Goal: Information Seeking & Learning: Learn about a topic

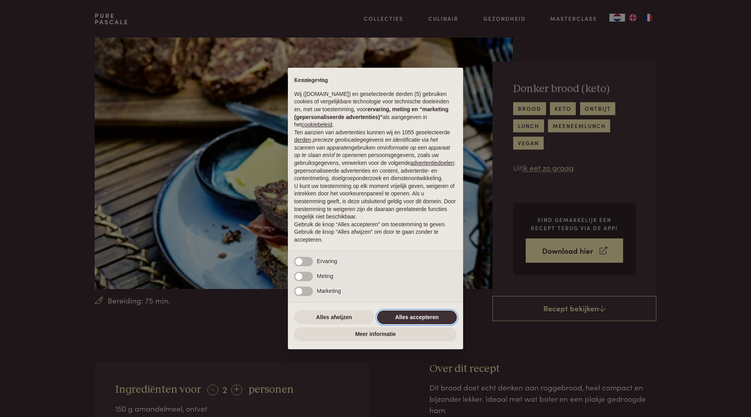
click at [426, 316] on button "Alles accepteren" at bounding box center [417, 317] width 80 height 14
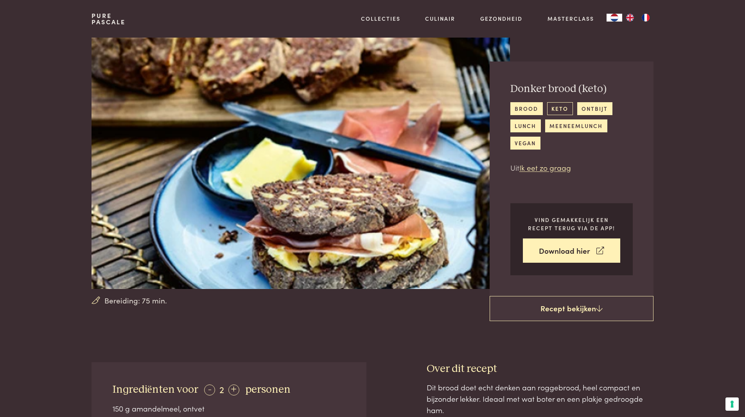
click at [558, 107] on link "keto" at bounding box center [560, 108] width 26 height 13
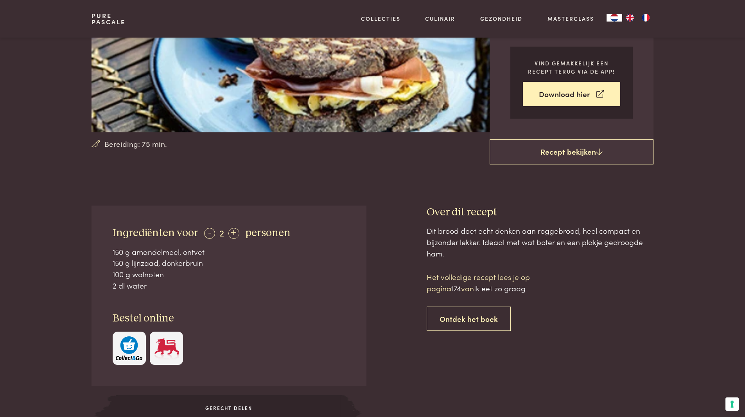
scroll to position [78, 0]
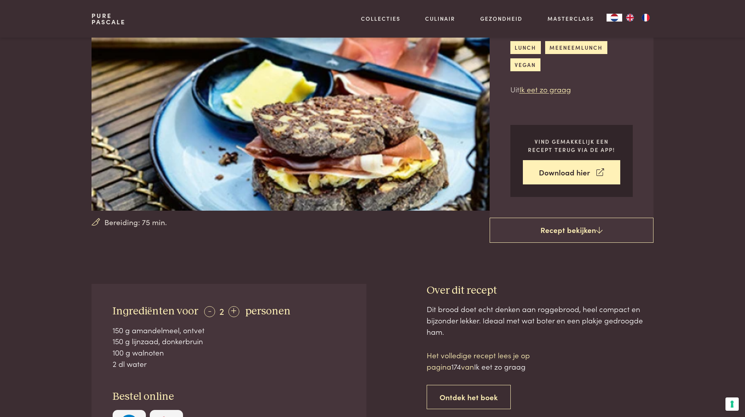
click at [524, 40] on div "brood keto ontbijt lunch meeneemlunch vegan" at bounding box center [572, 47] width 122 height 47
click at [526, 45] on link "lunch" at bounding box center [526, 47] width 31 height 13
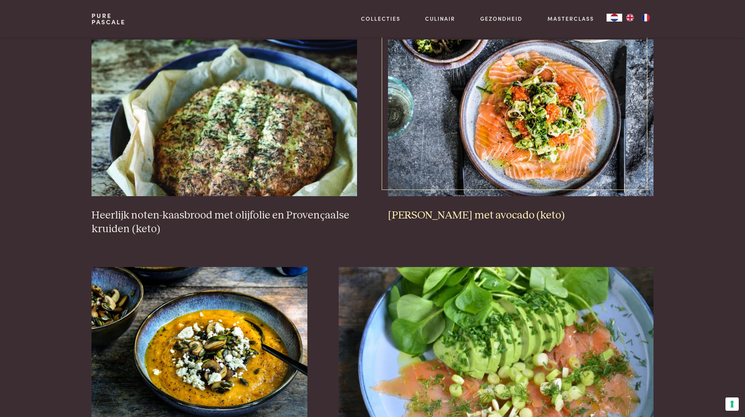
scroll to position [978, 0]
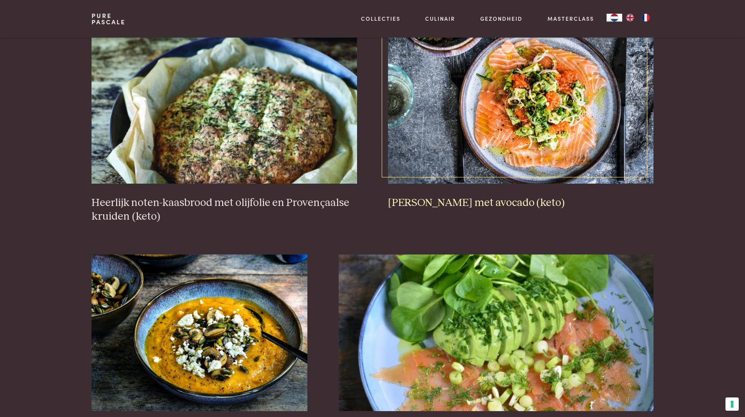
click at [541, 104] on img at bounding box center [520, 105] width 265 height 156
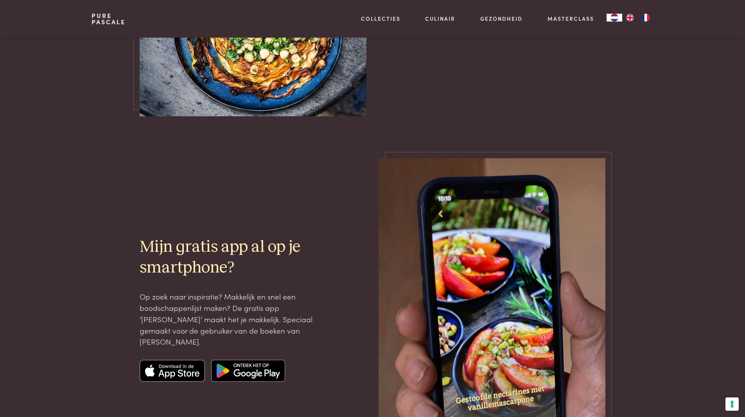
scroll to position [1956, 0]
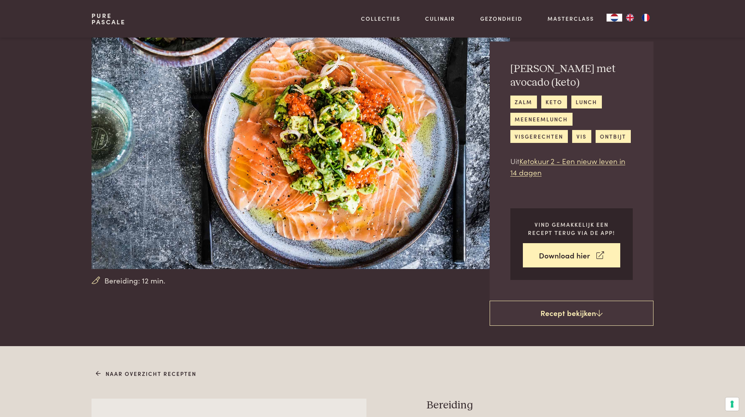
scroll to position [117, 0]
